Goal: Task Accomplishment & Management: Complete application form

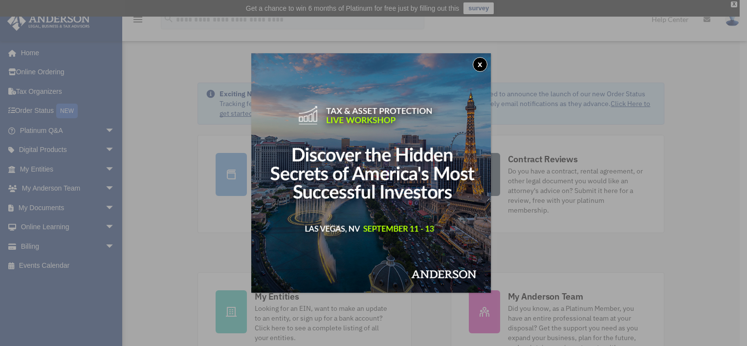
click at [480, 68] on button "x" at bounding box center [480, 64] width 15 height 15
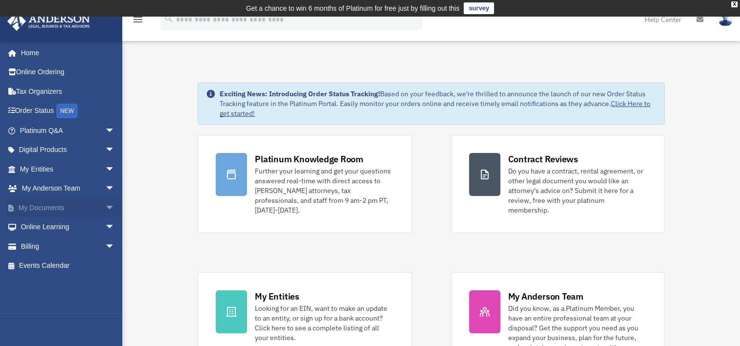
click at [105, 207] on span "arrow_drop_down" at bounding box center [115, 208] width 20 height 20
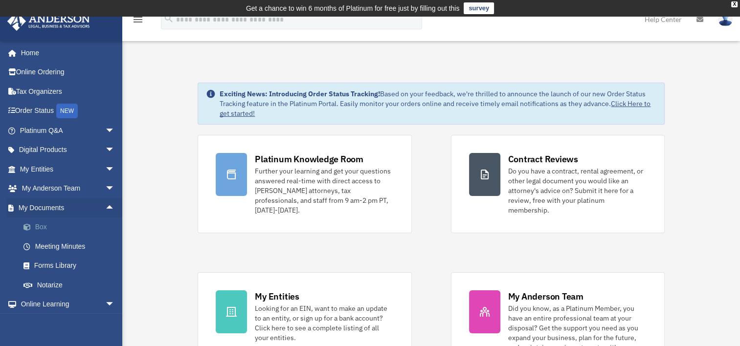
click at [47, 225] on link "Box" at bounding box center [72, 228] width 116 height 20
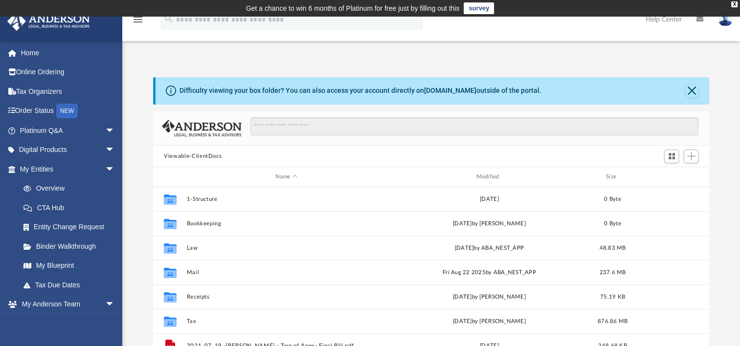
scroll to position [215, 548]
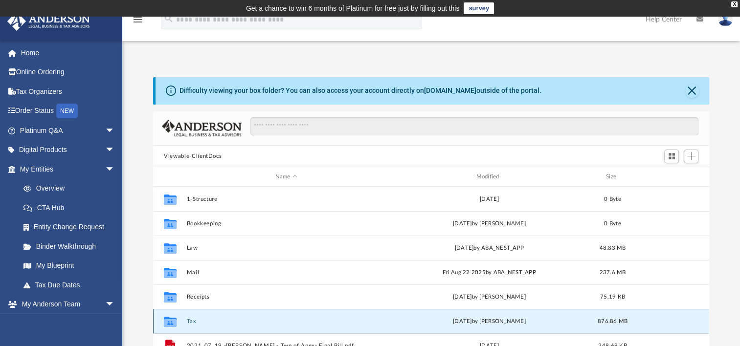
click at [194, 320] on button "Tax" at bounding box center [286, 321] width 199 height 6
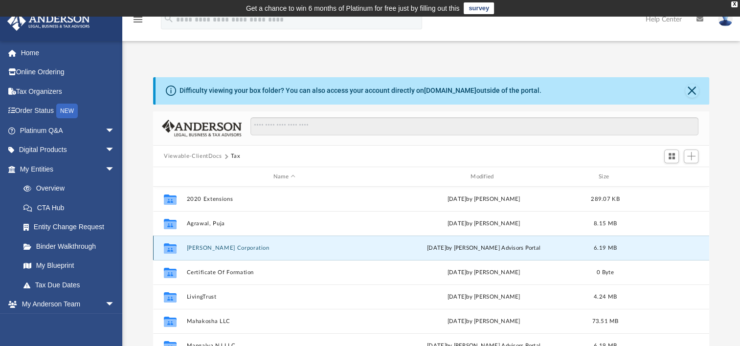
click at [232, 249] on button "Amogha Corporation" at bounding box center [284, 248] width 195 height 6
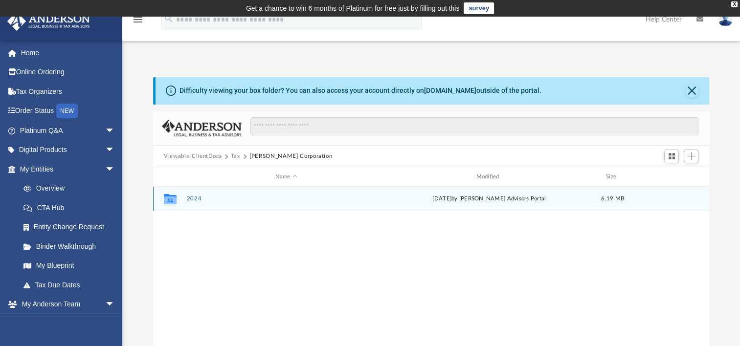
click at [195, 201] on button "2024" at bounding box center [286, 199] width 199 height 6
click at [195, 201] on button "Digital Tax Organizer" at bounding box center [286, 199] width 199 height 6
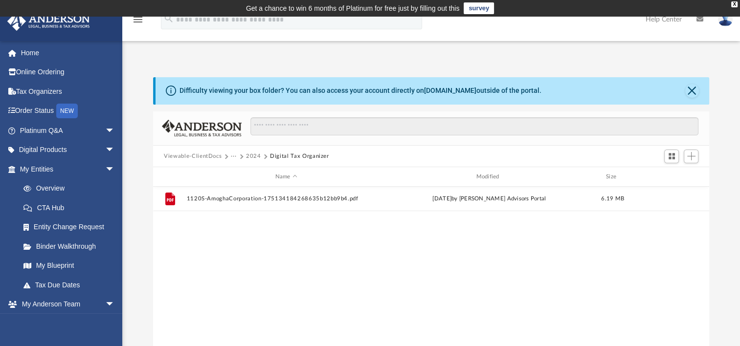
click at [252, 152] on button "2024" at bounding box center [253, 156] width 15 height 9
click at [235, 156] on button "···" at bounding box center [234, 156] width 6 height 9
click at [242, 174] on li "Tax" at bounding box center [240, 173] width 9 height 10
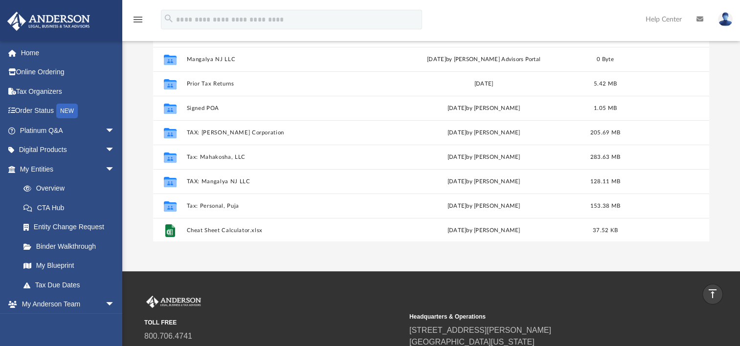
scroll to position [166, 0]
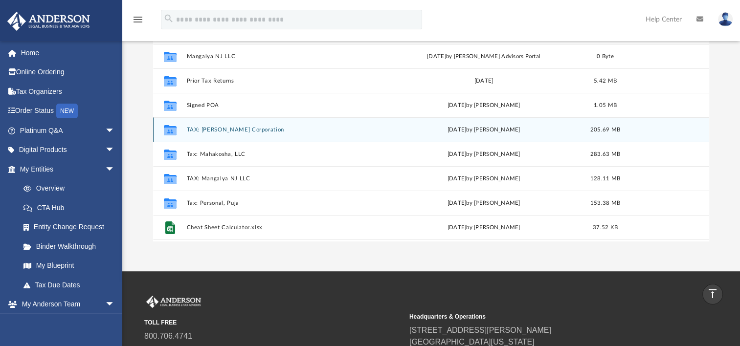
click at [235, 127] on button "TAX: Amogha Corporation" at bounding box center [284, 130] width 195 height 6
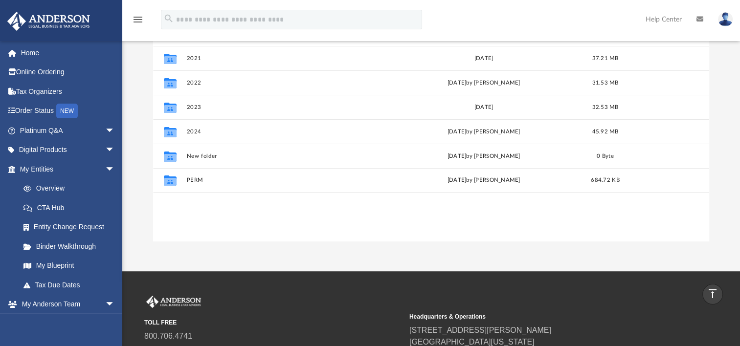
scroll to position [0, 0]
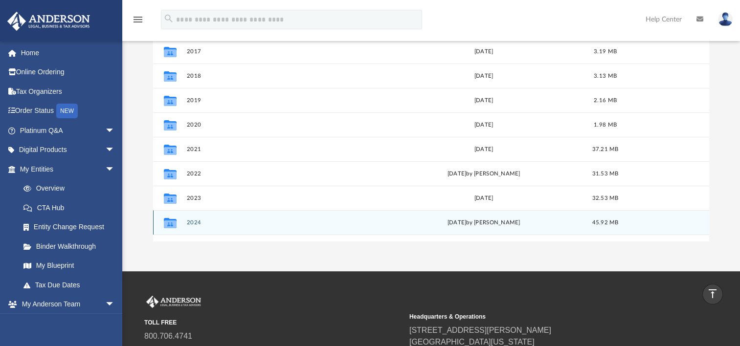
click at [196, 220] on button "2024" at bounding box center [284, 223] width 195 height 6
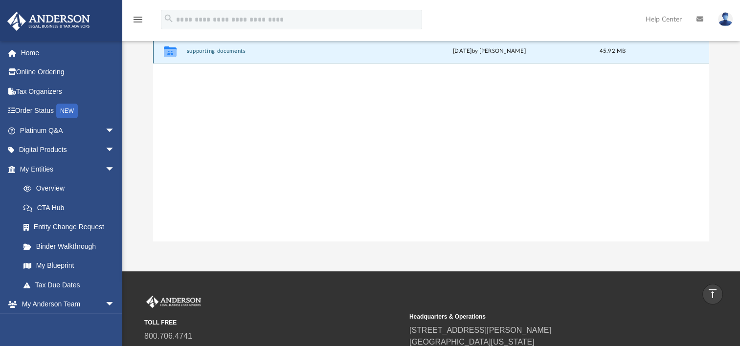
click at [234, 51] on button "supporting documents" at bounding box center [286, 51] width 199 height 6
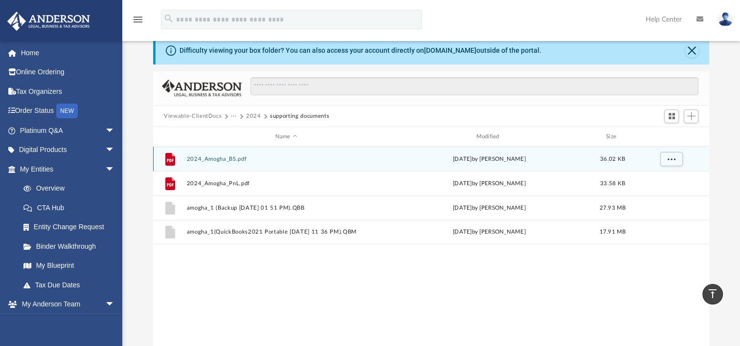
scroll to position [39, 0]
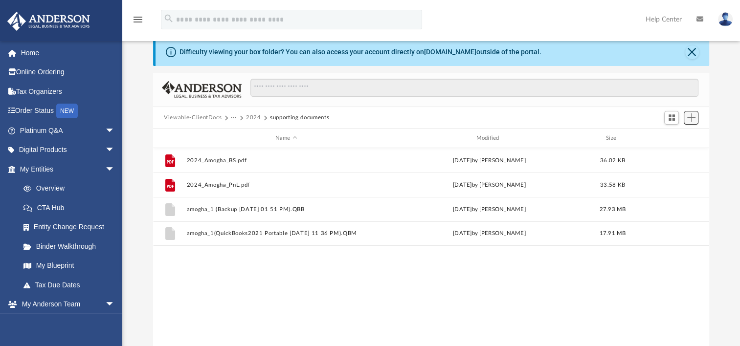
click at [693, 119] on span "Add" at bounding box center [691, 117] width 8 height 8
click at [674, 137] on li "Upload" at bounding box center [677, 137] width 31 height 10
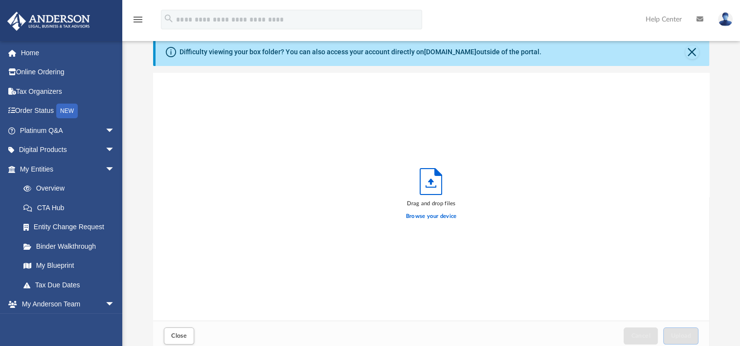
scroll to position [241, 548]
click at [430, 213] on label "Browse your device" at bounding box center [431, 216] width 51 height 9
click at [0, 0] on input "Browse your device" at bounding box center [0, 0] width 0 height 0
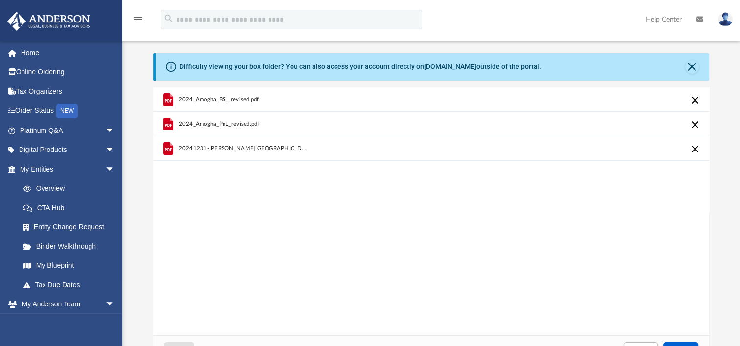
scroll to position [0, 0]
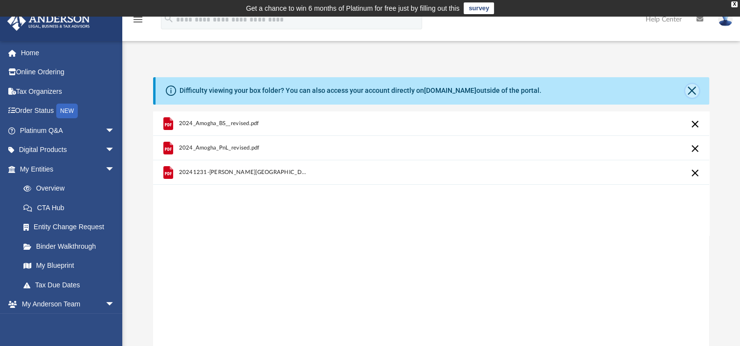
click at [687, 89] on button "Close" at bounding box center [692, 91] width 14 height 14
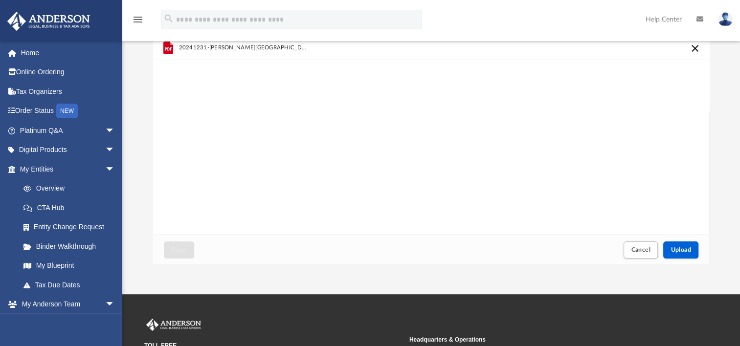
scroll to position [96, 0]
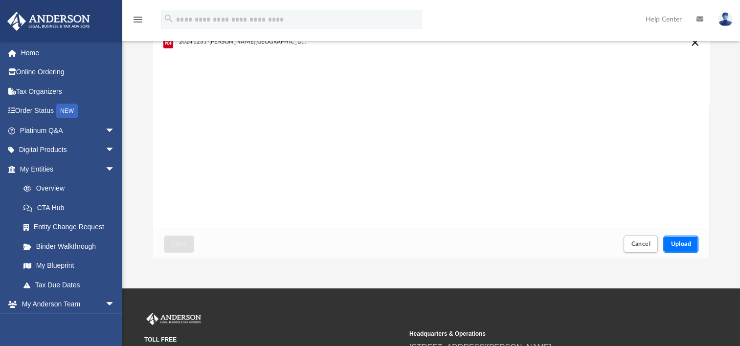
click at [680, 244] on span "Upload" at bounding box center [681, 244] width 21 height 6
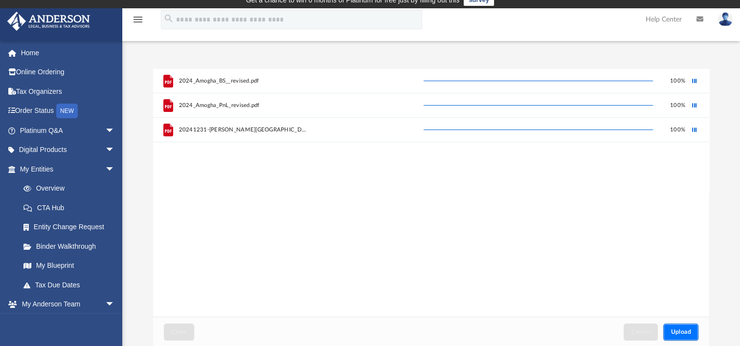
scroll to position [4, 0]
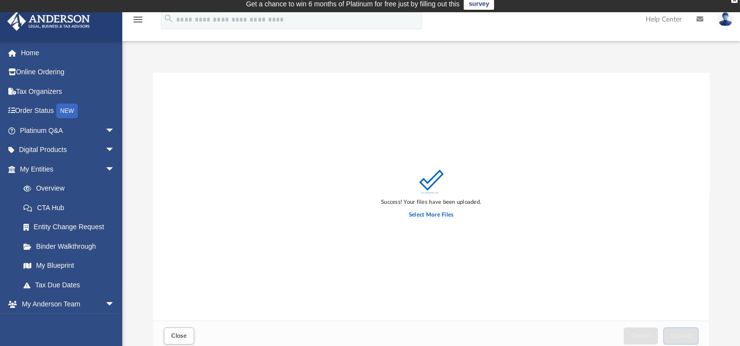
click at [432, 209] on div "Select More Files" at bounding box center [431, 215] width 100 height 17
click at [429, 213] on label "Select More Files" at bounding box center [431, 215] width 45 height 9
click at [0, 0] on input "Select More Files" at bounding box center [0, 0] width 0 height 0
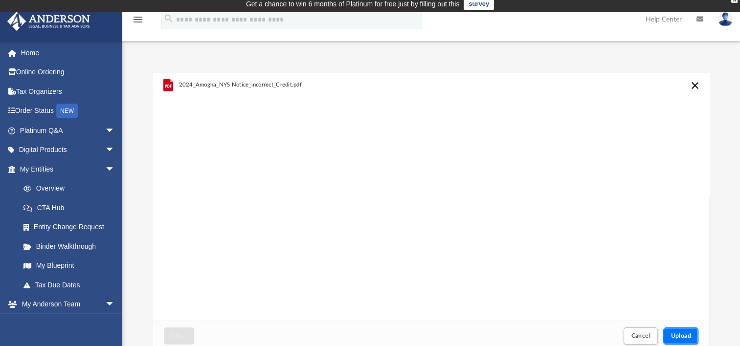
click at [679, 337] on span "Upload" at bounding box center [681, 336] width 21 height 6
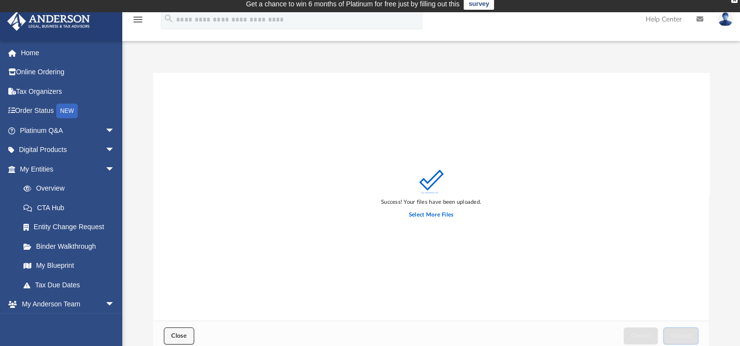
click at [184, 336] on span "Close" at bounding box center [179, 336] width 16 height 6
